Goal: Complete application form: Complete application form

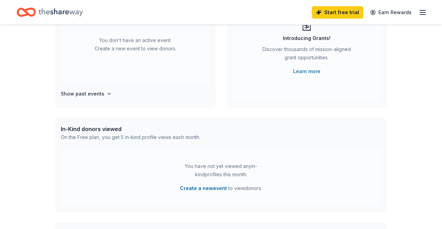
scroll to position [100, 0]
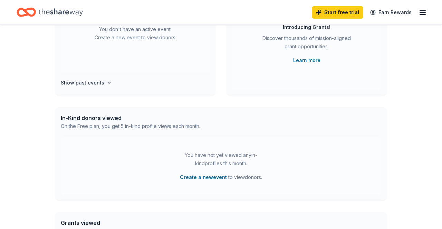
click at [103, 152] on div "You have not yet viewed any in-kind profiles this month. Create a new event to …" at bounding box center [221, 166] width 321 height 58
click at [200, 175] on button "Create a new event" at bounding box center [203, 177] width 47 height 8
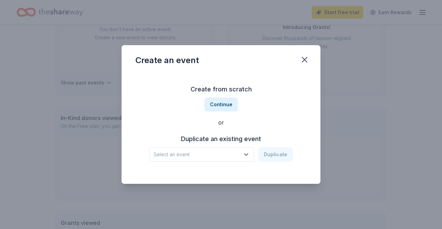
click at [218, 112] on button "Continue" at bounding box center [221, 105] width 34 height 14
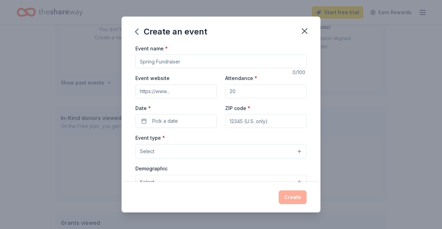
click at [203, 62] on input "Event name *" at bounding box center [220, 62] width 171 height 14
type input "E"
type input "B"
click at [164, 63] on input "Welcome octopurr" at bounding box center [220, 62] width 171 height 14
click at [167, 60] on input "Welcome octopurr" at bounding box center [220, 62] width 171 height 14
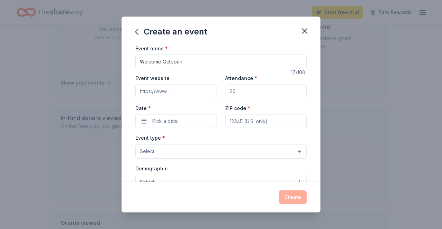
type input "Welcome Octopurr"
click at [165, 80] on label "Event website" at bounding box center [152, 78] width 34 height 7
click at [165, 85] on input "Event website" at bounding box center [176, 92] width 82 height 14
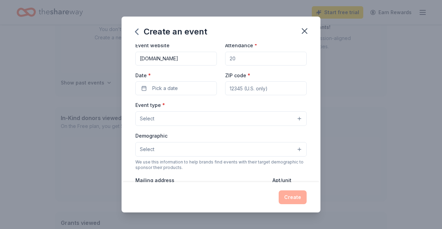
scroll to position [36, 0]
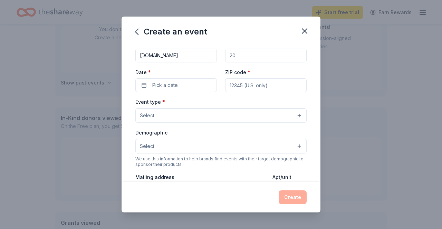
type input "Mushsbottomlessbowl.org"
click at [195, 86] on button "Pick a date" at bounding box center [176, 85] width 82 height 14
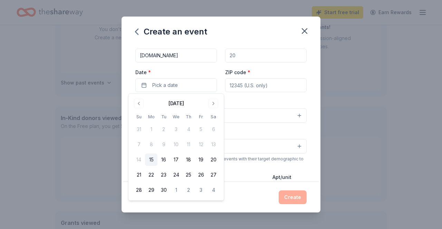
click at [210, 102] on button "Go to next month" at bounding box center [214, 104] width 10 height 10
click at [213, 133] on button "4" at bounding box center [213, 129] width 12 height 12
click at [162, 86] on button "10/04/2025" at bounding box center [176, 85] width 82 height 14
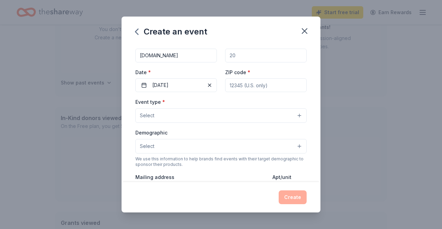
click at [168, 84] on button "10/04/2025" at bounding box center [176, 85] width 82 height 14
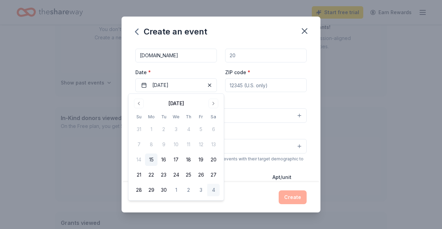
click at [164, 82] on button "10/04/2025" at bounding box center [176, 85] width 82 height 14
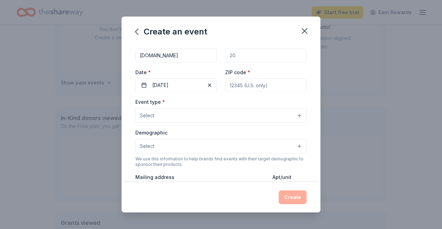
click at [164, 90] on button "10/04/2025" at bounding box center [176, 85] width 82 height 14
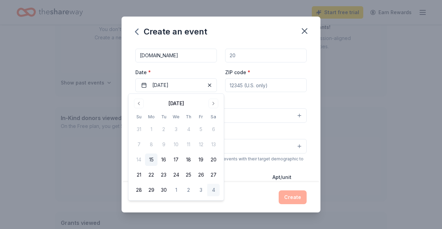
click at [207, 82] on span "button" at bounding box center [210, 85] width 8 height 8
click at [181, 84] on button "Pick a date" at bounding box center [176, 85] width 82 height 14
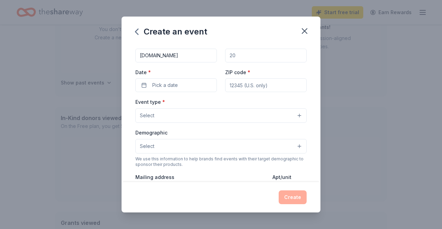
scroll to position [0, 0]
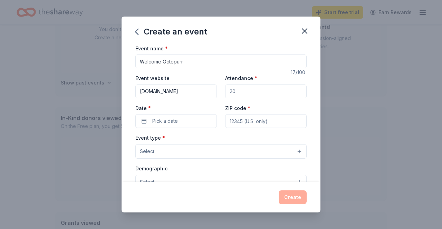
click at [160, 60] on input "Welcome Octopurr" at bounding box center [220, 62] width 171 height 14
click at [162, 60] on input "Welcome Octopurr" at bounding box center [220, 62] width 171 height 14
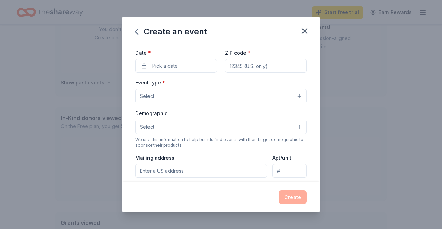
scroll to position [57, 0]
click at [193, 61] on button "Pick a date" at bounding box center [176, 65] width 82 height 14
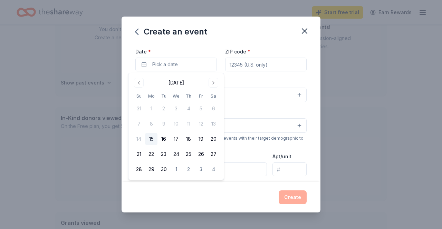
click at [214, 81] on button "Go to next month" at bounding box center [214, 83] width 10 height 10
click at [164, 125] on button "7" at bounding box center [164, 124] width 12 height 12
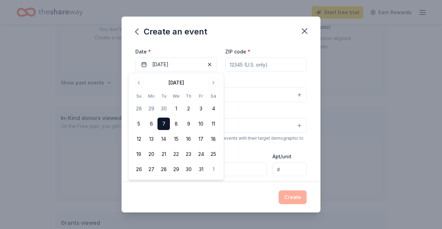
click at [181, 41] on div "Create an event" at bounding box center [221, 31] width 199 height 28
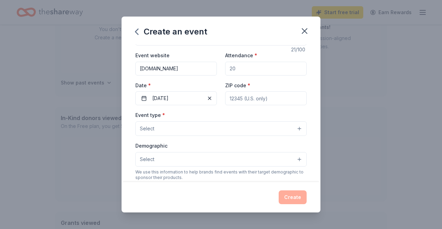
scroll to position [0, 0]
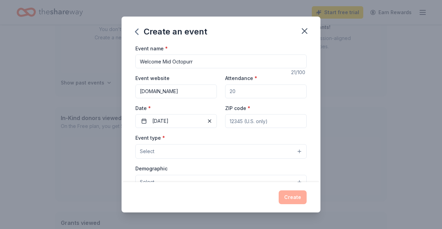
click at [168, 59] on input "Welcome Mid Octopurr" at bounding box center [220, 62] width 171 height 14
click at [167, 61] on input "Welcome Mid Octopurr" at bounding box center [220, 62] width 171 height 14
click at [169, 60] on input "Welcome Mid Octopurr" at bounding box center [220, 62] width 171 height 14
click at [175, 59] on input "Welcome Mid Octopurr" at bounding box center [220, 62] width 171 height 14
click at [173, 61] on input "Welcome Mid Octopurr" at bounding box center [220, 62] width 171 height 14
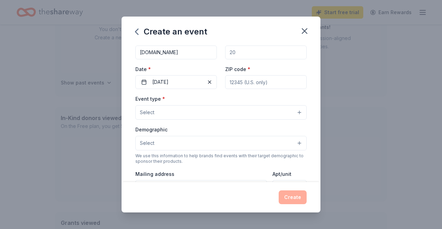
scroll to position [40, 0]
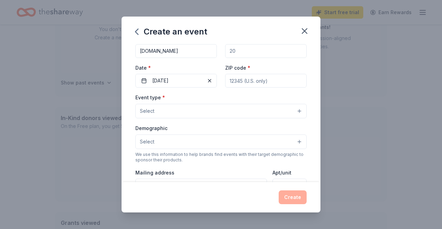
type input "Welcome Octopurr"
click at [284, 79] on input "ZIP code *" at bounding box center [266, 81] width 82 height 14
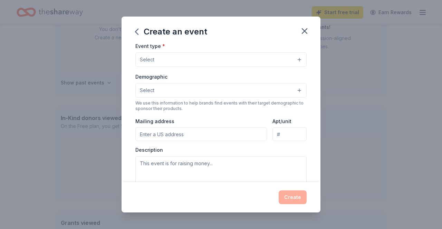
scroll to position [93, 0]
type input "43026"
click at [277, 57] on button "Select" at bounding box center [220, 58] width 171 height 15
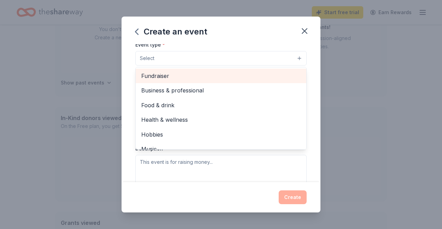
click at [162, 78] on span "Fundraiser" at bounding box center [221, 76] width 160 height 9
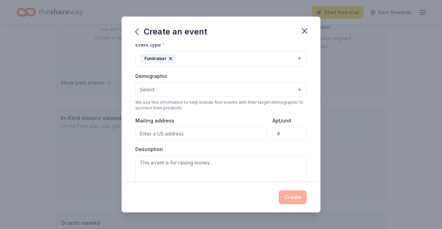
click at [294, 96] on button "Select" at bounding box center [220, 90] width 171 height 15
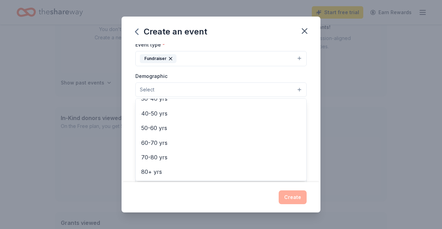
scroll to position [0, 0]
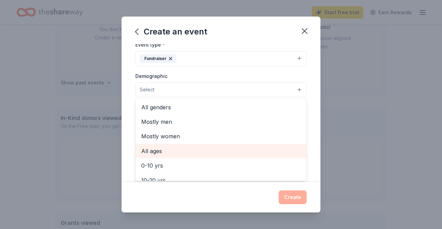
click at [158, 155] on span "All ages" at bounding box center [221, 151] width 160 height 9
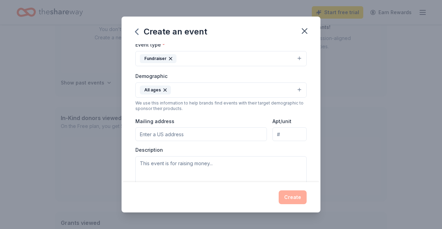
click at [231, 135] on input "Mailing address" at bounding box center [201, 134] width 132 height 14
type input "5158 Cavalier Drive, Hilliard, OH, 43026"
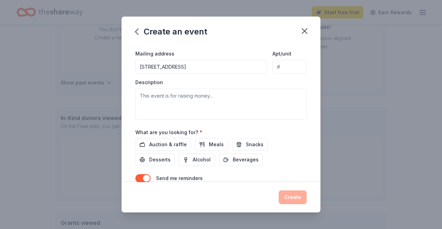
scroll to position [144, 0]
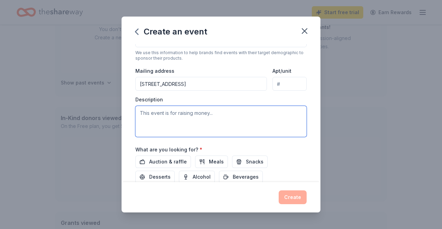
click at [235, 121] on textarea at bounding box center [220, 121] width 171 height 31
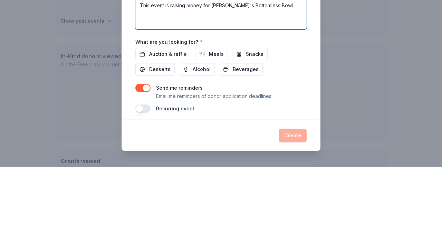
scroll to position [193, 0]
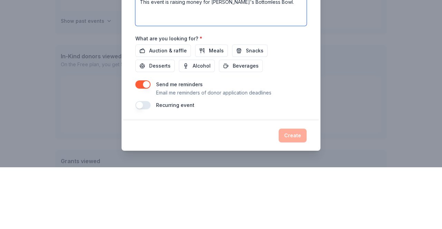
type textarea "This event is raising money for [PERSON_NAME]'s Bottomless Bowl."
click at [166, 117] on span "Auction & raffle" at bounding box center [168, 112] width 38 height 8
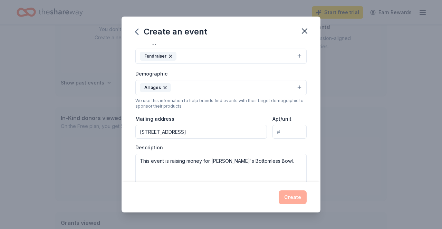
scroll to position [0, 0]
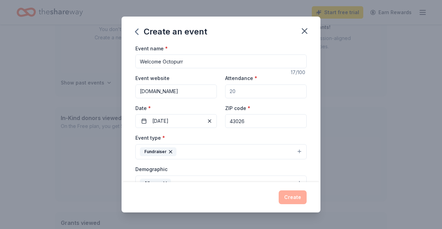
click at [277, 94] on input "Attendance *" at bounding box center [266, 92] width 82 height 14
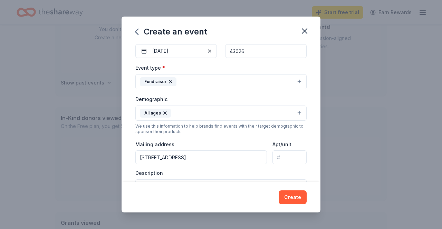
scroll to position [71, 0]
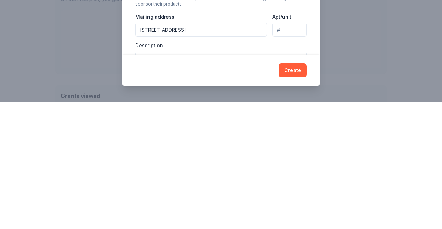
type input "20"
click at [293, 203] on button "Create" at bounding box center [293, 198] width 28 height 14
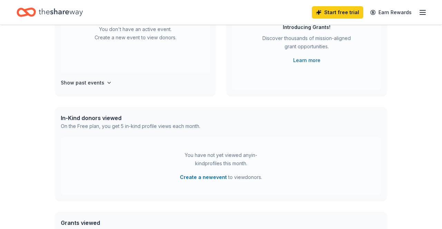
scroll to position [47, 0]
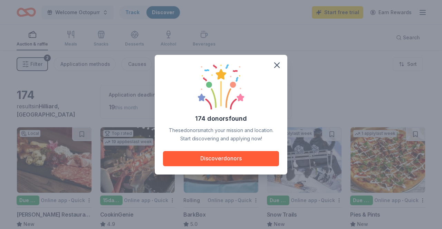
click at [262, 158] on button "Discover donors" at bounding box center [221, 158] width 116 height 15
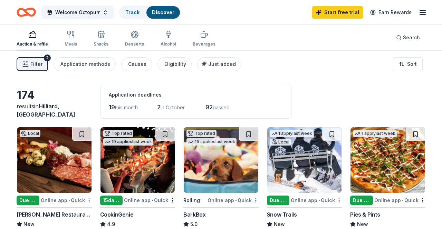
click at [414, 16] on link "Earn Rewards" at bounding box center [391, 12] width 50 height 12
click at [415, 17] on div "Start free trial Earn Rewards" at bounding box center [369, 12] width 115 height 16
click at [422, 15] on line "button" at bounding box center [423, 15] width 6 height 0
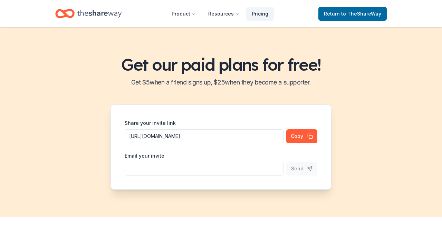
click at [262, 17] on link "Pricing" at bounding box center [260, 14] width 28 height 14
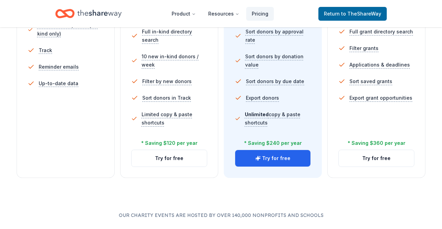
scroll to position [259, 0]
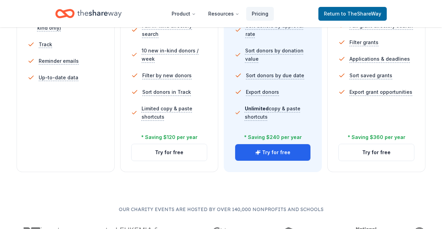
click at [141, 159] on button "Try for free" at bounding box center [169, 152] width 75 height 17
click at [149, 158] on button "Try for free" at bounding box center [169, 152] width 75 height 17
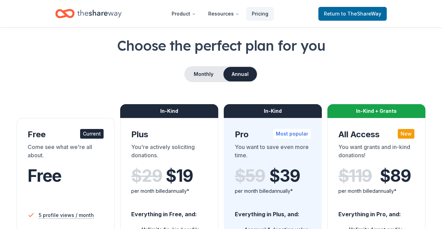
scroll to position [10, 0]
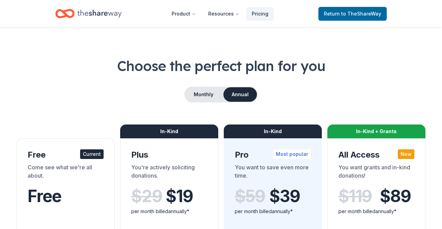
click at [202, 99] on button "Monthly" at bounding box center [203, 94] width 37 height 15
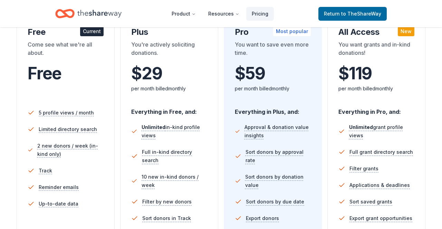
scroll to position [143, 0]
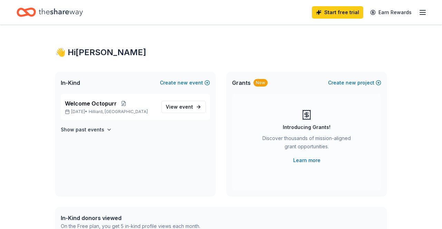
click at [183, 112] on link "View event" at bounding box center [183, 107] width 45 height 12
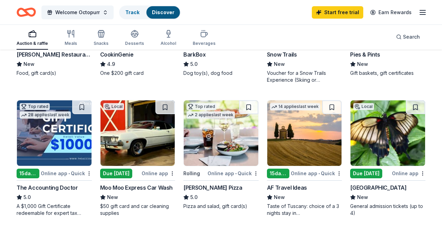
scroll to position [161, 0]
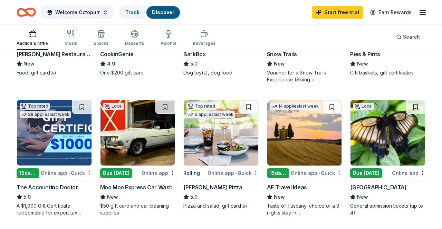
click at [365, 183] on div "Franklin Park Conservatory and Botanical Gardens" at bounding box center [378, 187] width 56 height 8
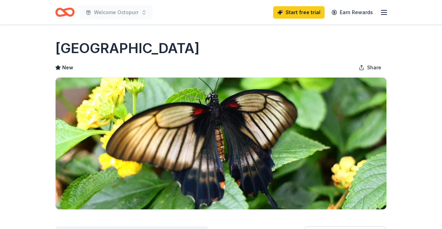
scroll to position [192, 0]
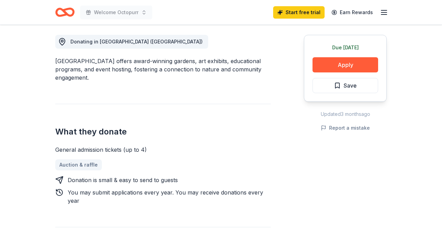
click at [329, 73] on button "Apply" at bounding box center [346, 64] width 66 height 15
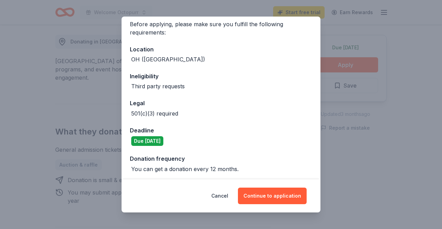
scroll to position [56, 0]
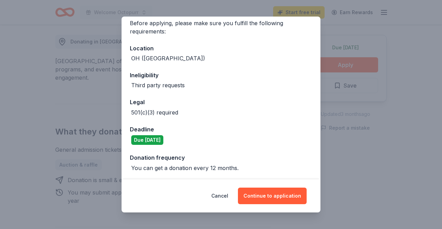
click at [148, 141] on div "Due [DATE]" at bounding box center [147, 140] width 32 height 10
click at [274, 204] on button "Continue to application" at bounding box center [272, 196] width 69 height 17
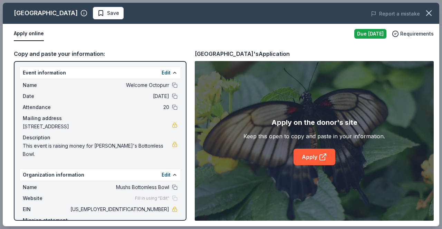
click at [164, 171] on button "Edit" at bounding box center [166, 175] width 9 height 8
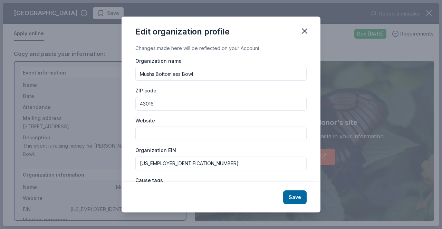
click at [144, 77] on input "Mushs Bottomless Bowl" at bounding box center [220, 74] width 171 height 14
click at [205, 76] on input "Mushs Bottomless Bowl" at bounding box center [220, 74] width 171 height 14
type input "M"
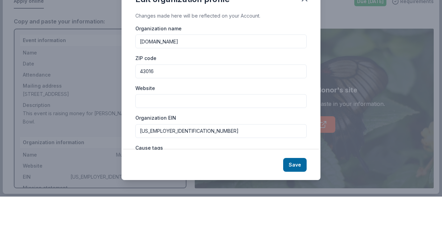
type input "[DOMAIN_NAME]"
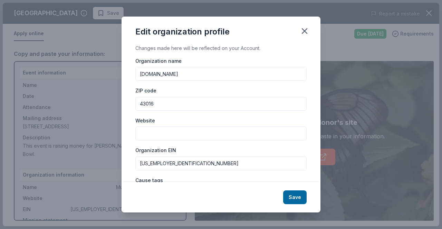
click at [291, 198] on button "Save" at bounding box center [294, 198] width 23 height 14
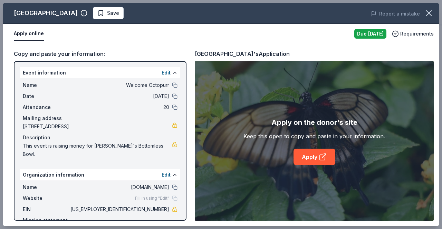
click at [165, 171] on button "Edit" at bounding box center [166, 175] width 9 height 8
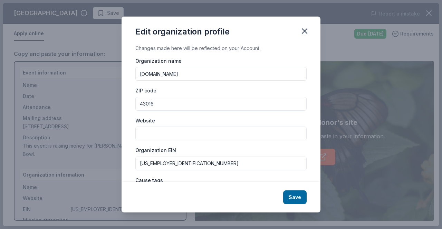
click at [230, 77] on input "[DOMAIN_NAME]" at bounding box center [220, 74] width 171 height 14
type input "w"
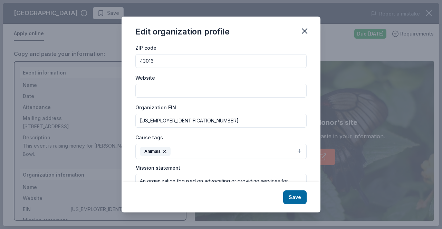
scroll to position [44, 0]
type input "Mush's Bottomless Bowl"
click at [298, 36] on div "Edit organization profile" at bounding box center [221, 31] width 199 height 28
click at [296, 195] on button "Save" at bounding box center [294, 198] width 23 height 14
click at [155, 93] on input "Website" at bounding box center [220, 90] width 171 height 14
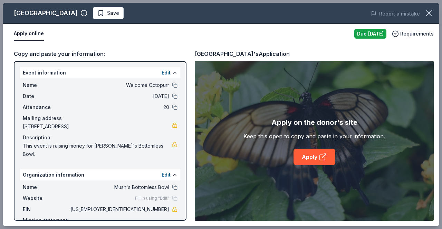
click at [170, 171] on button "Edit" at bounding box center [166, 175] width 9 height 8
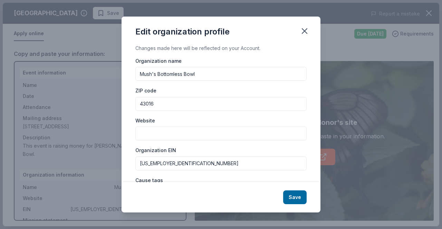
click at [165, 136] on input "Website" at bounding box center [220, 134] width 171 height 14
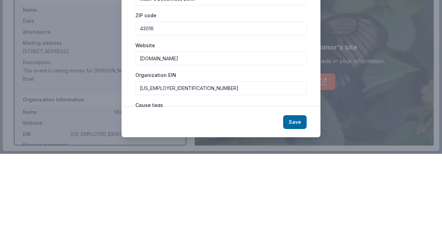
click at [175, 135] on input "[DOMAIN_NAME]" at bounding box center [220, 134] width 171 height 14
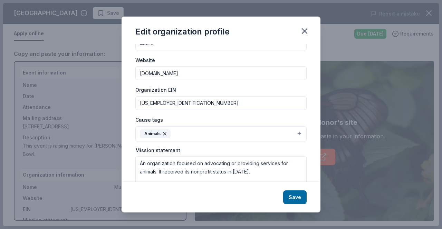
scroll to position [60, 0]
click at [152, 76] on input "[DOMAIN_NAME]" at bounding box center [220, 74] width 171 height 14
click at [159, 76] on input "https://.[DOMAIN_NAME]" at bounding box center [220, 74] width 171 height 14
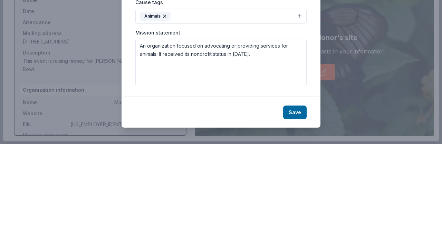
scroll to position [88, 0]
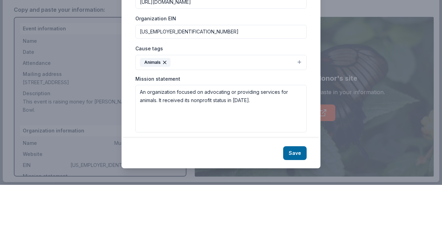
type input "[URL][DOMAIN_NAME]"
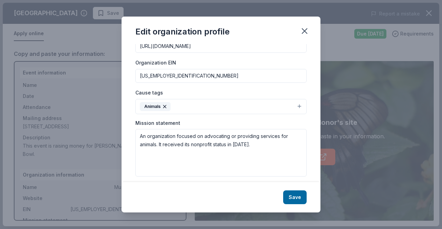
scroll to position [95, 0]
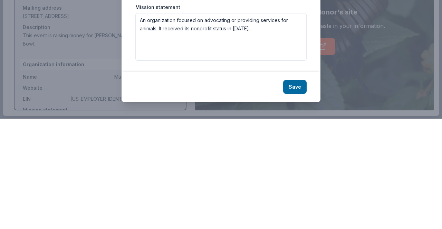
click at [298, 203] on button "Save" at bounding box center [294, 198] width 23 height 14
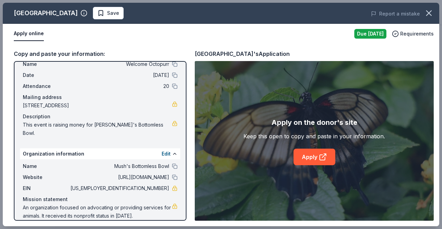
scroll to position [0, 0]
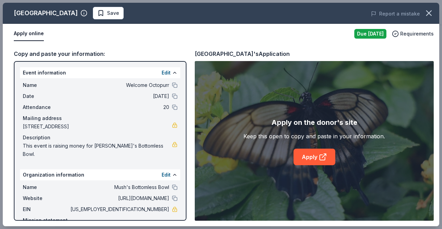
click at [307, 161] on link "Apply" at bounding box center [315, 157] width 42 height 17
